Goal: Contribute content: Add original content to the website for others to see

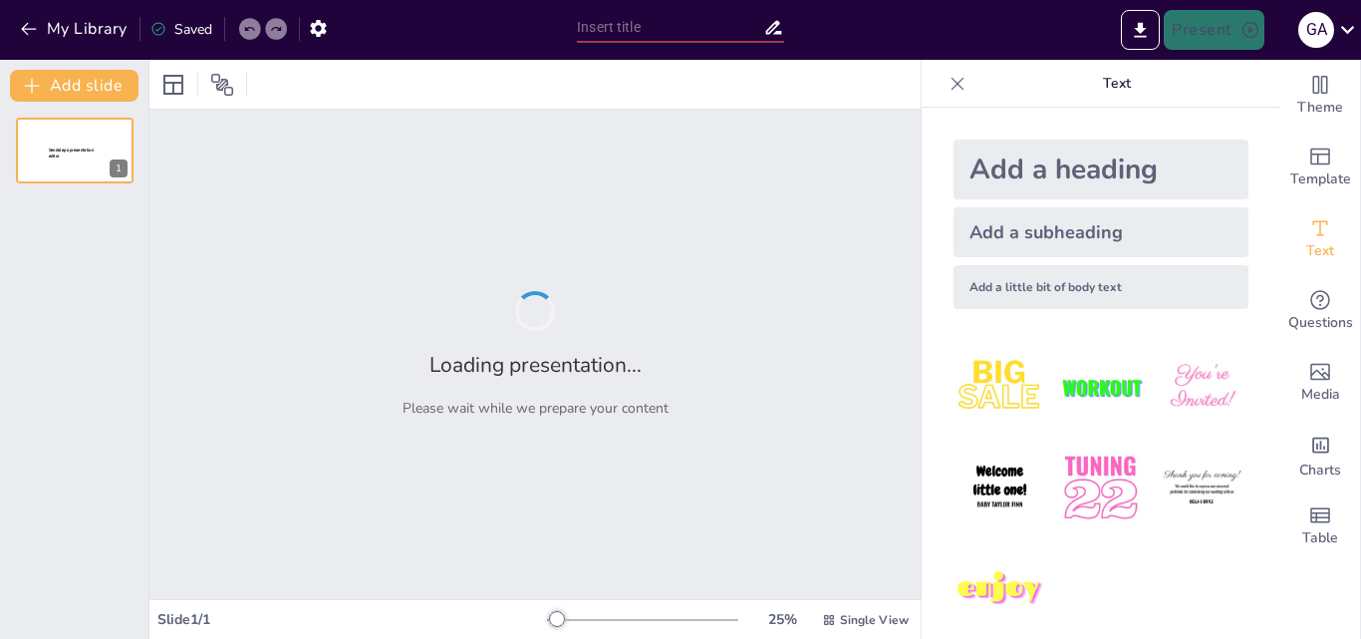
type input "Energía Eólica en [GEOGRAPHIC_DATA]: Oportunidades y Desafíos para un Futuro So…"
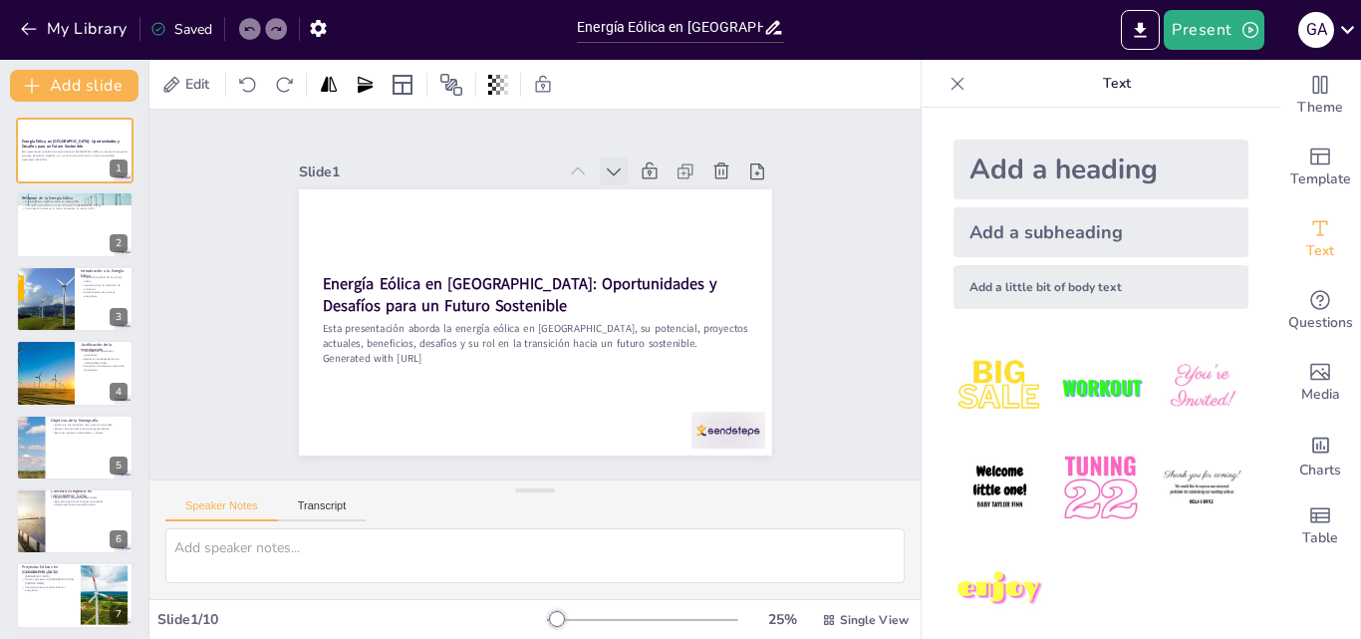
click at [658, 227] on icon at bounding box center [672, 241] width 28 height 28
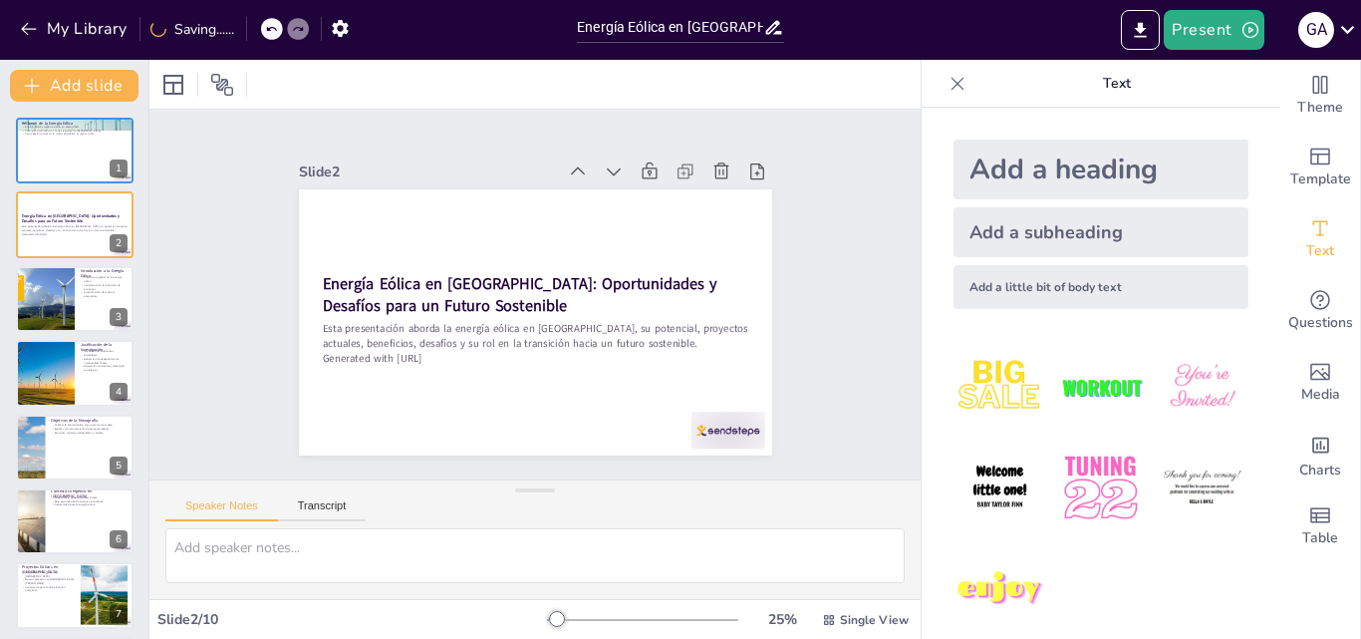
click at [604, 161] on icon at bounding box center [614, 171] width 20 height 20
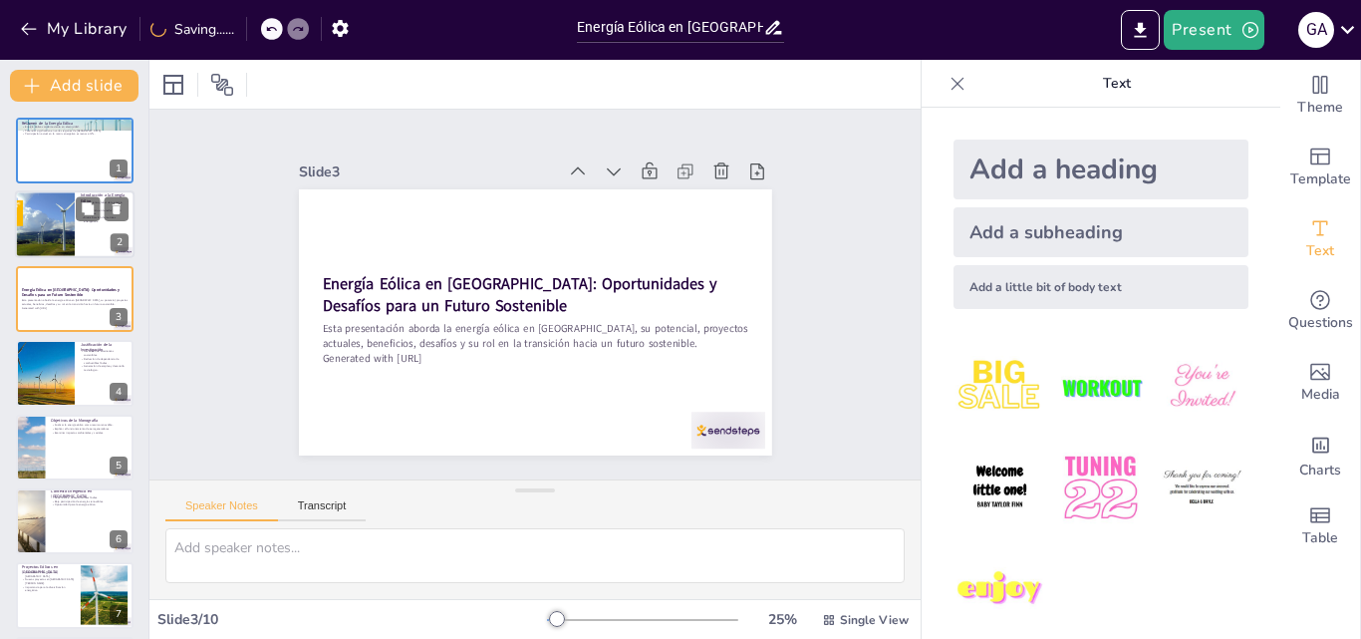
click at [74, 221] on div at bounding box center [44, 225] width 111 height 68
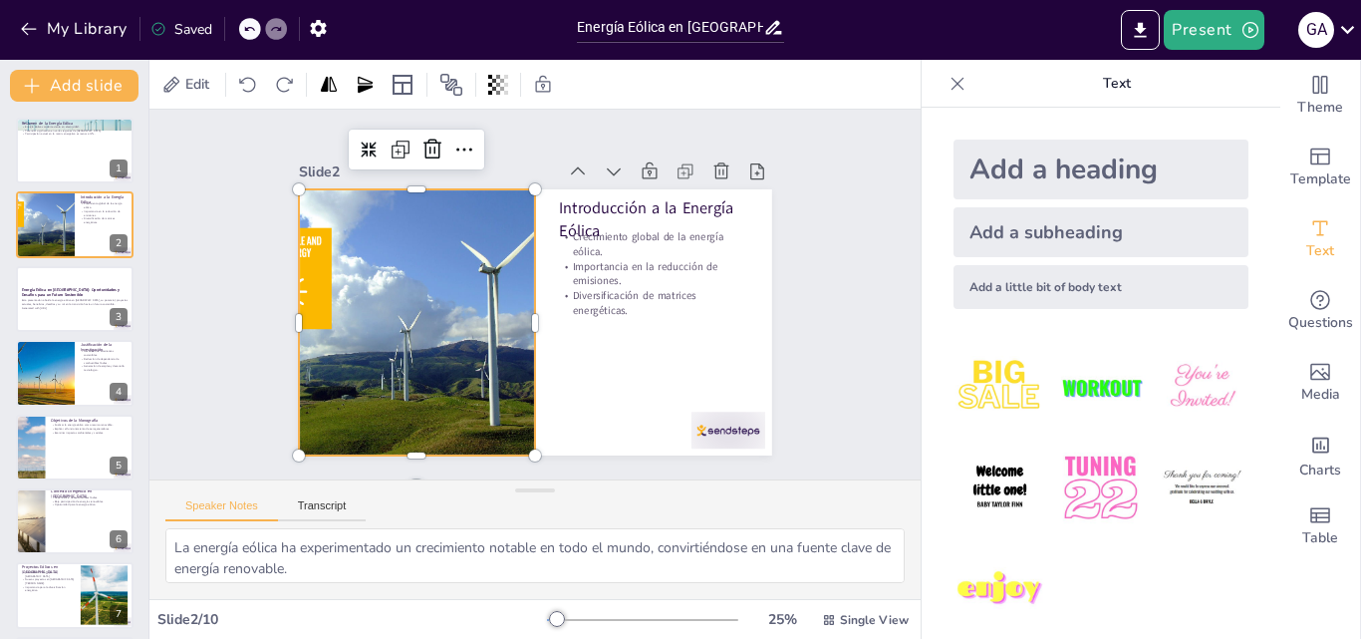
click at [298, 265] on div at bounding box center [451, 206] width 448 height 510
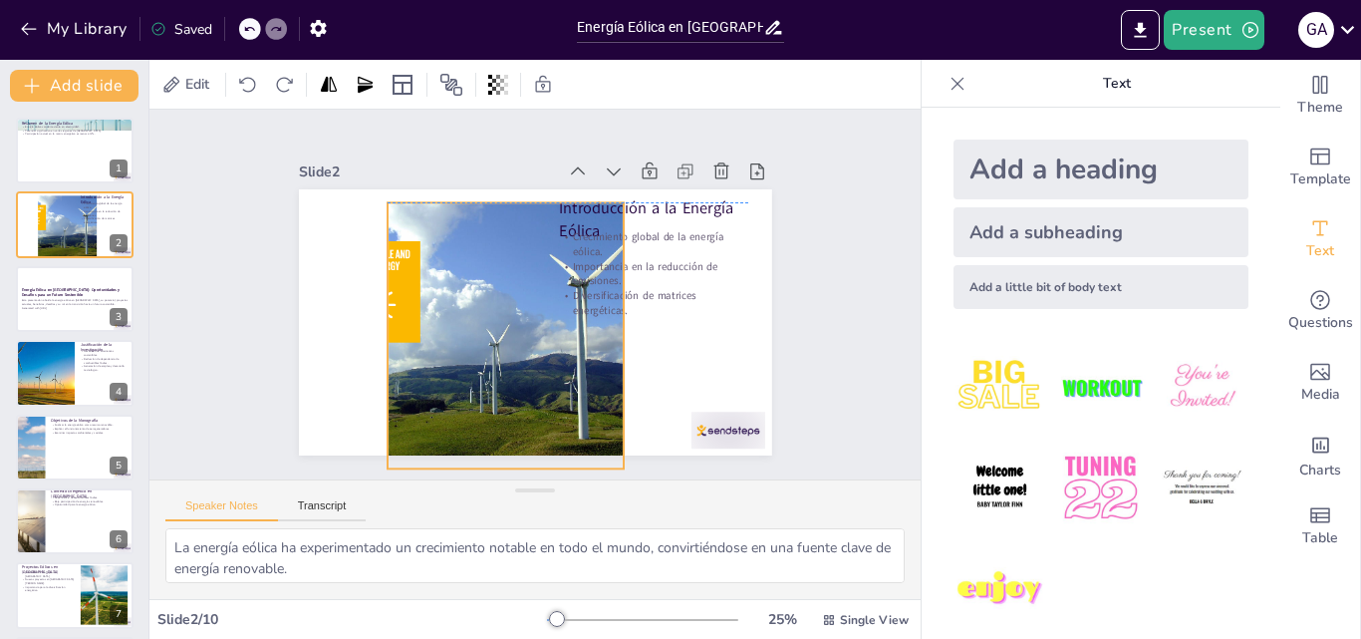
drag, startPoint x: 298, startPoint y: 265, endPoint x: 387, endPoint y: 274, distance: 89.1
click at [387, 274] on div at bounding box center [484, 300] width 489 height 502
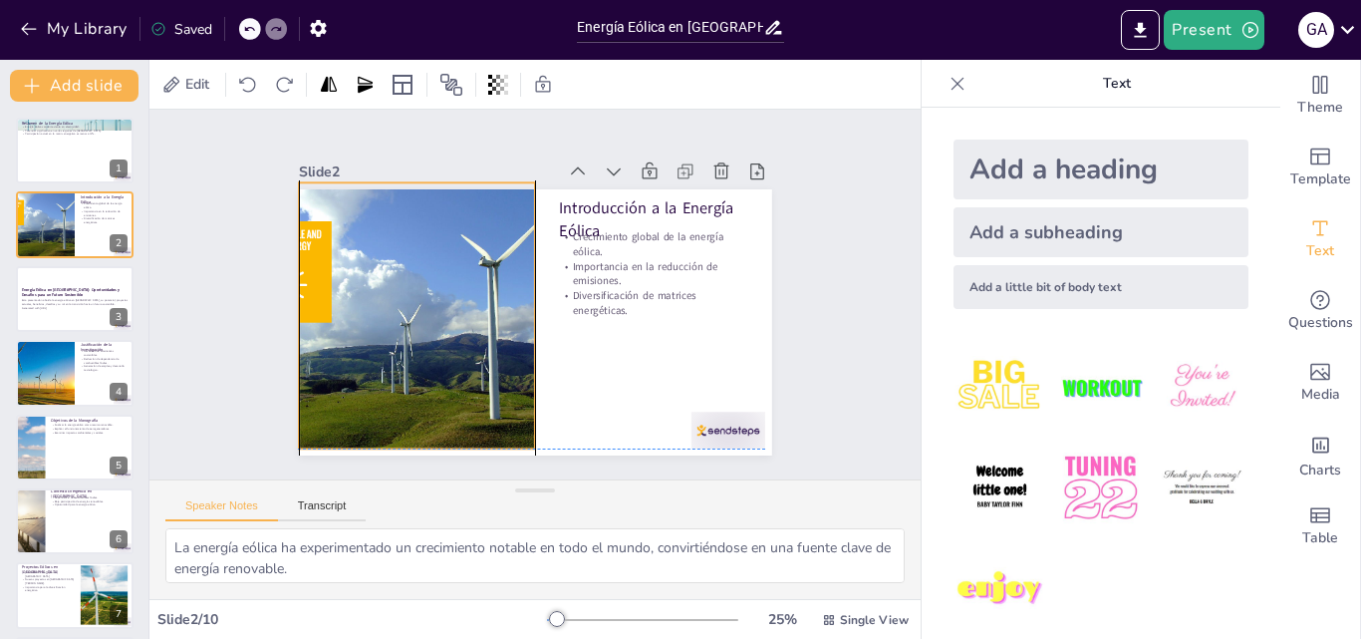
drag, startPoint x: 387, startPoint y: 274, endPoint x: 297, endPoint y: 251, distance: 92.6
click at [297, 251] on div at bounding box center [415, 279] width 496 height 388
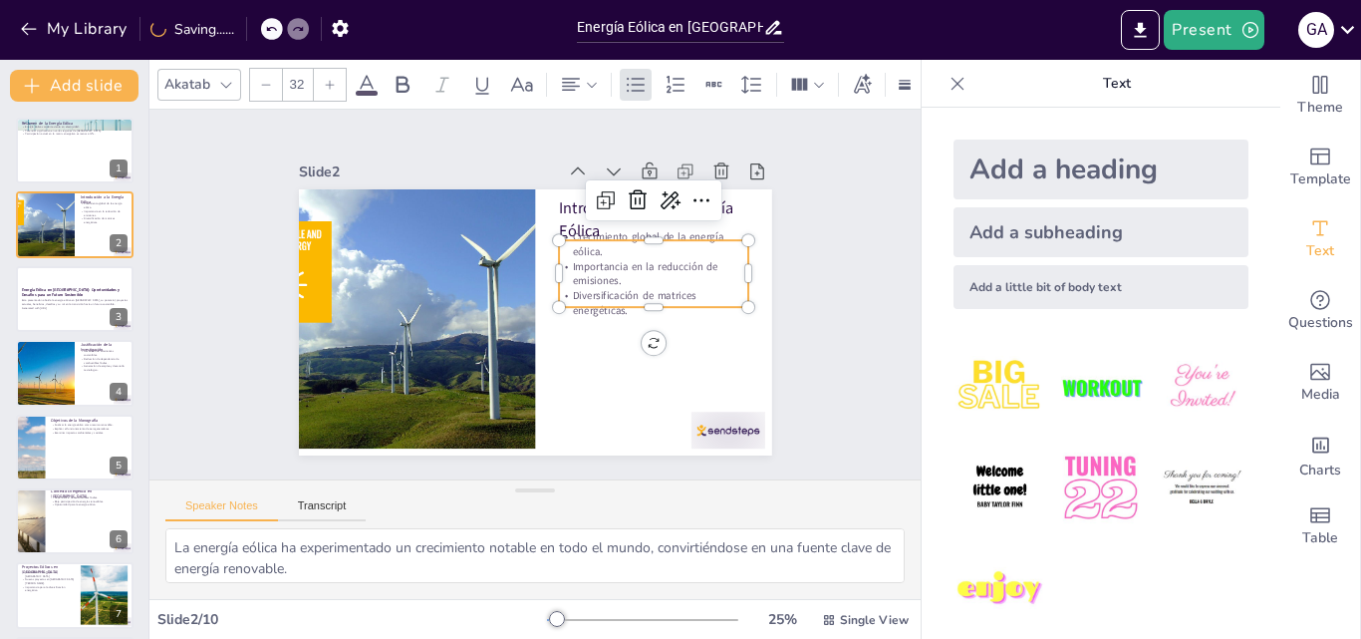
click at [590, 244] on p "Crecimiento global de la energía eólica." at bounding box center [663, 296] width 184 height 104
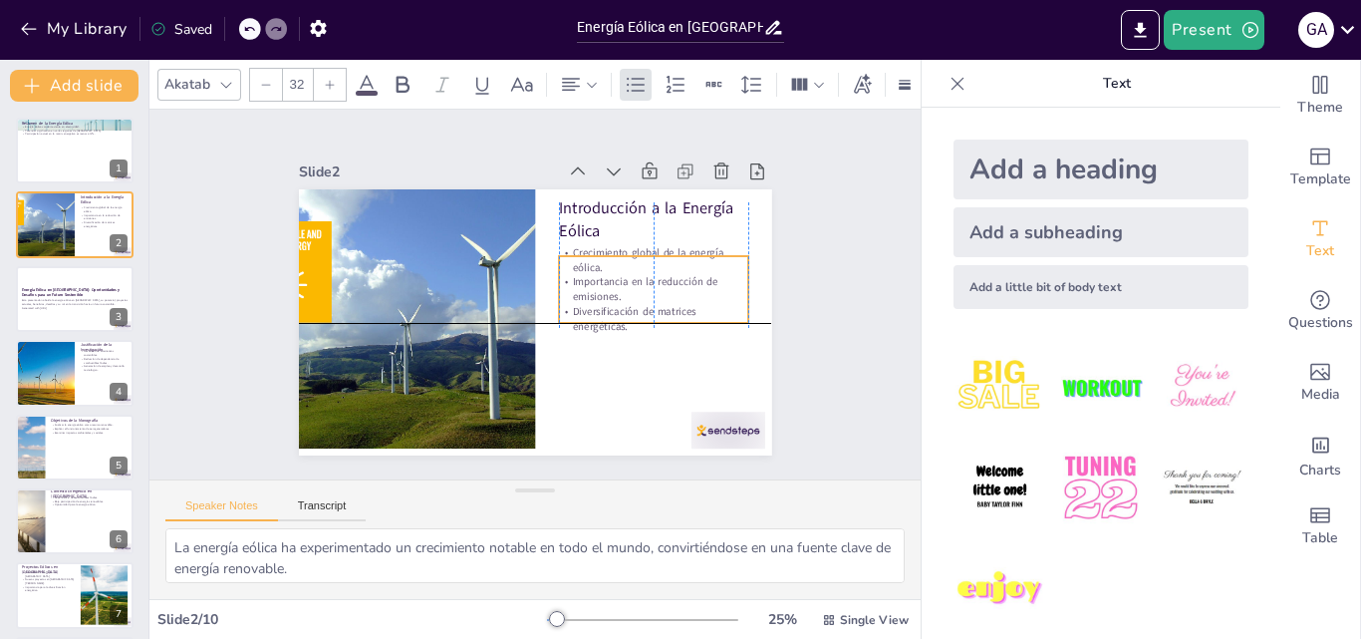
drag, startPoint x: 599, startPoint y: 267, endPoint x: 599, endPoint y: 288, distance: 20.9
click at [599, 311] on p "Importancia en la reducción de emisiones." at bounding box center [576, 405] width 87 height 189
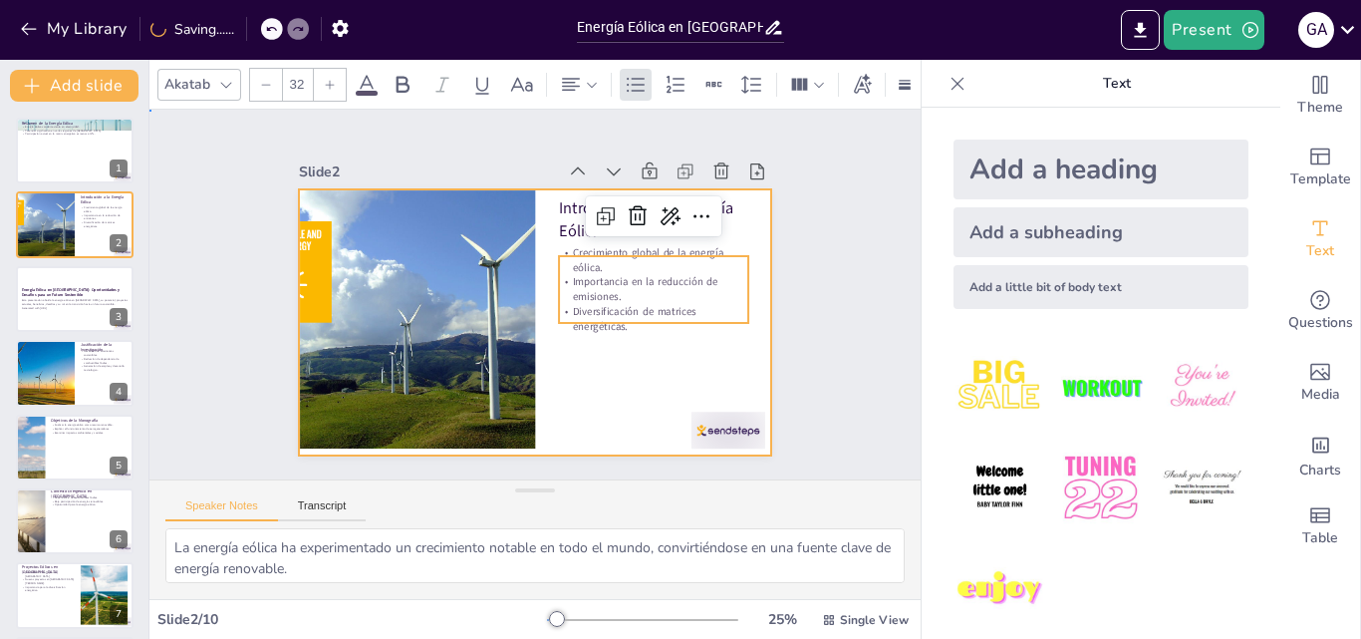
click at [693, 367] on div at bounding box center [557, 278] width 493 height 539
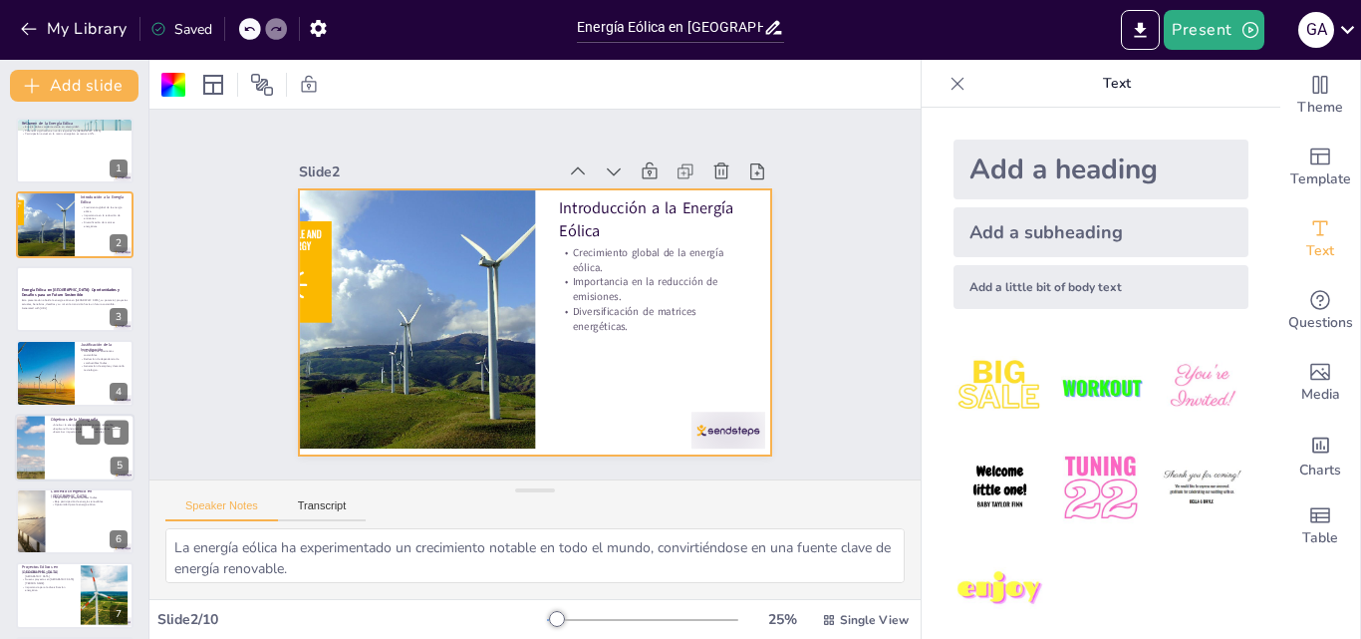
click at [56, 427] on p "Explicar el funcionamiento de aerogeneradores." at bounding box center [90, 428] width 78 height 4
type textarea "Este objetivo es fundamental para entender el papel de la energía eólica en el …"
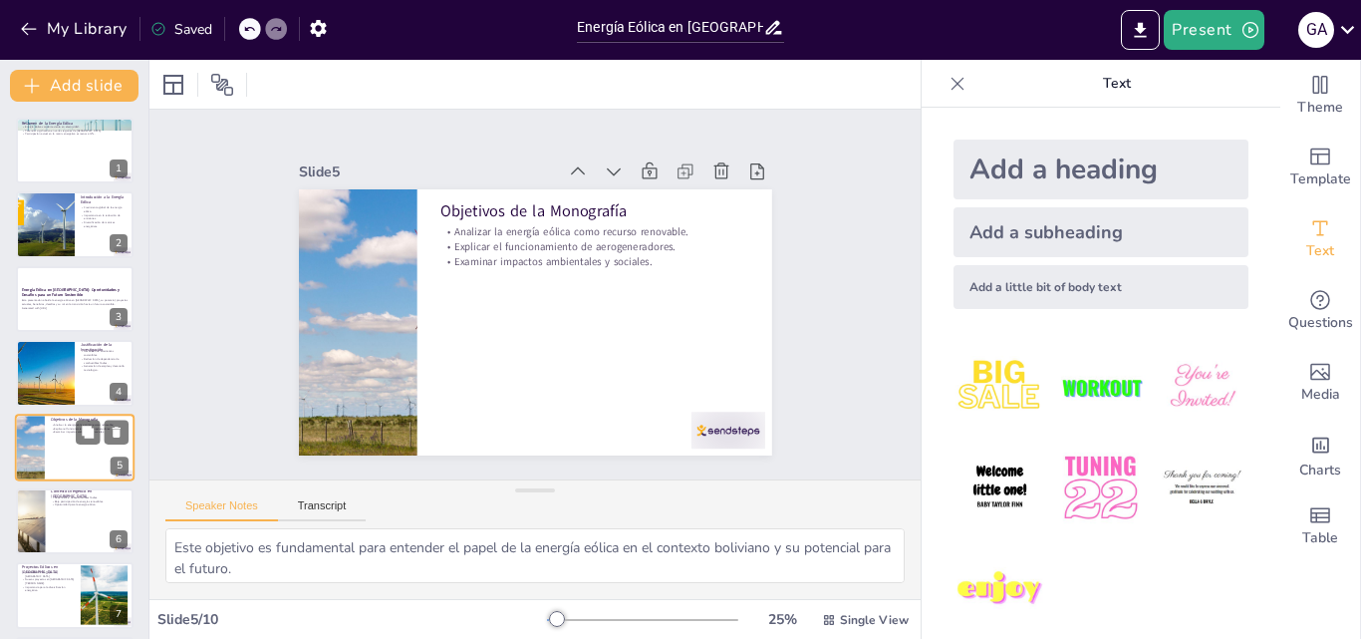
scroll to position [77, 0]
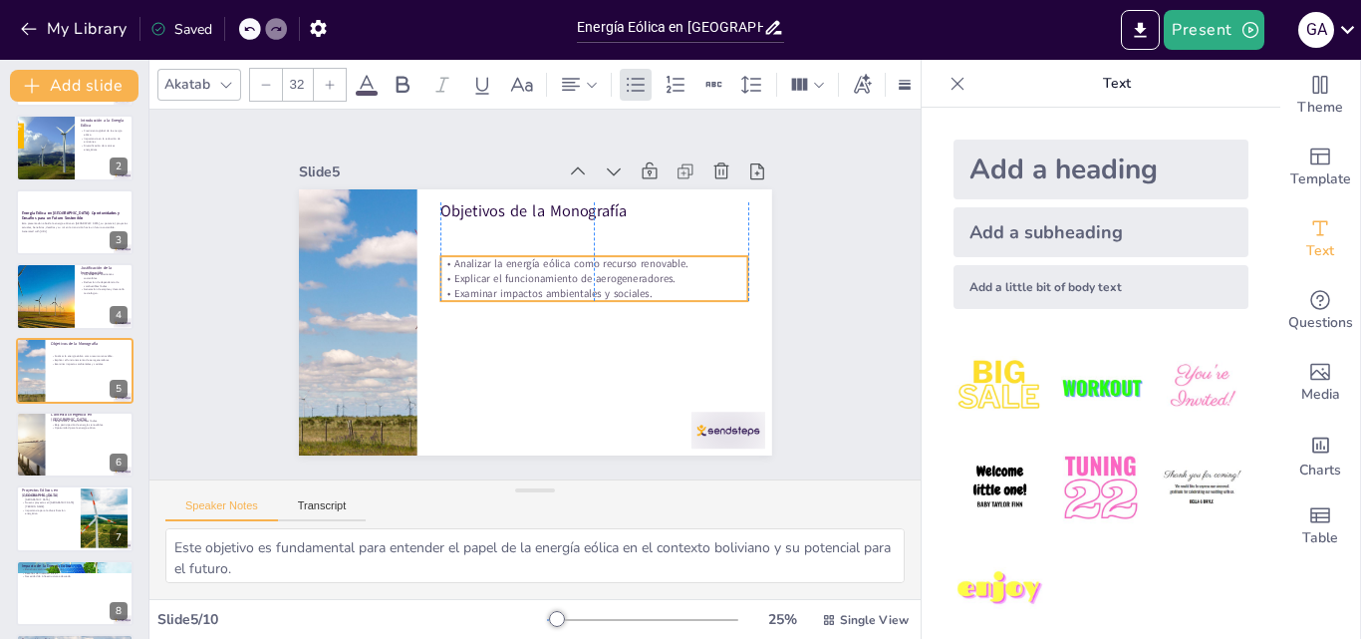
drag, startPoint x: 550, startPoint y: 235, endPoint x: 551, endPoint y: 267, distance: 31.9
click at [551, 267] on p "Explicar el funcionamiento de aerogeneradores." at bounding box center [595, 297] width 297 height 109
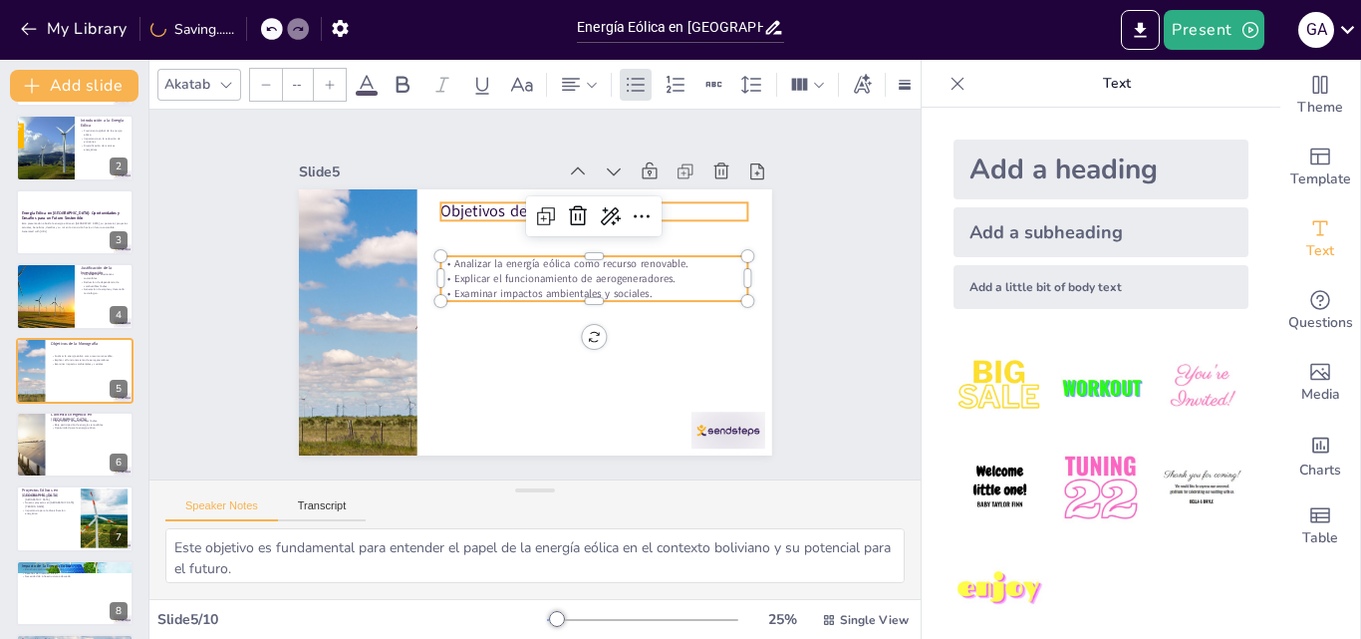
type input "48"
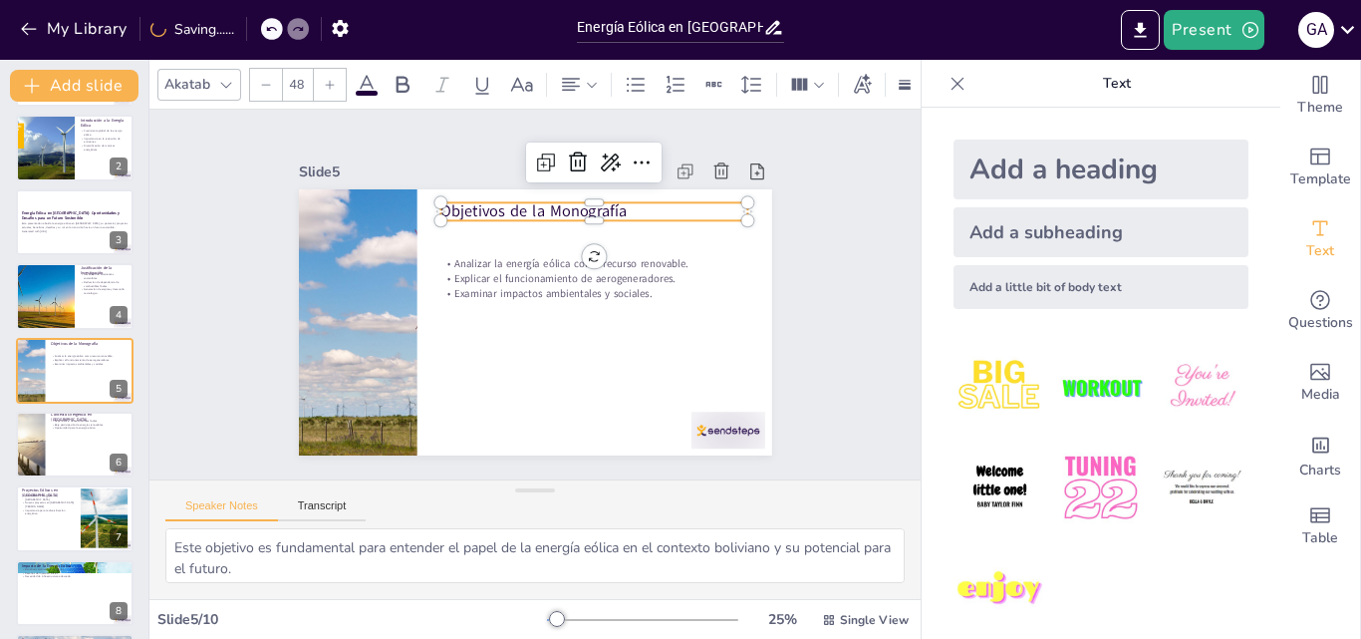
click at [586, 200] on p "Objetivos de la Monografía" at bounding box center [629, 334] width 86 height 305
click at [478, 272] on p "Objetivos de la Monografía" at bounding box center [557, 393] width 222 height 243
click at [71, 518] on div at bounding box center [75, 519] width 120 height 68
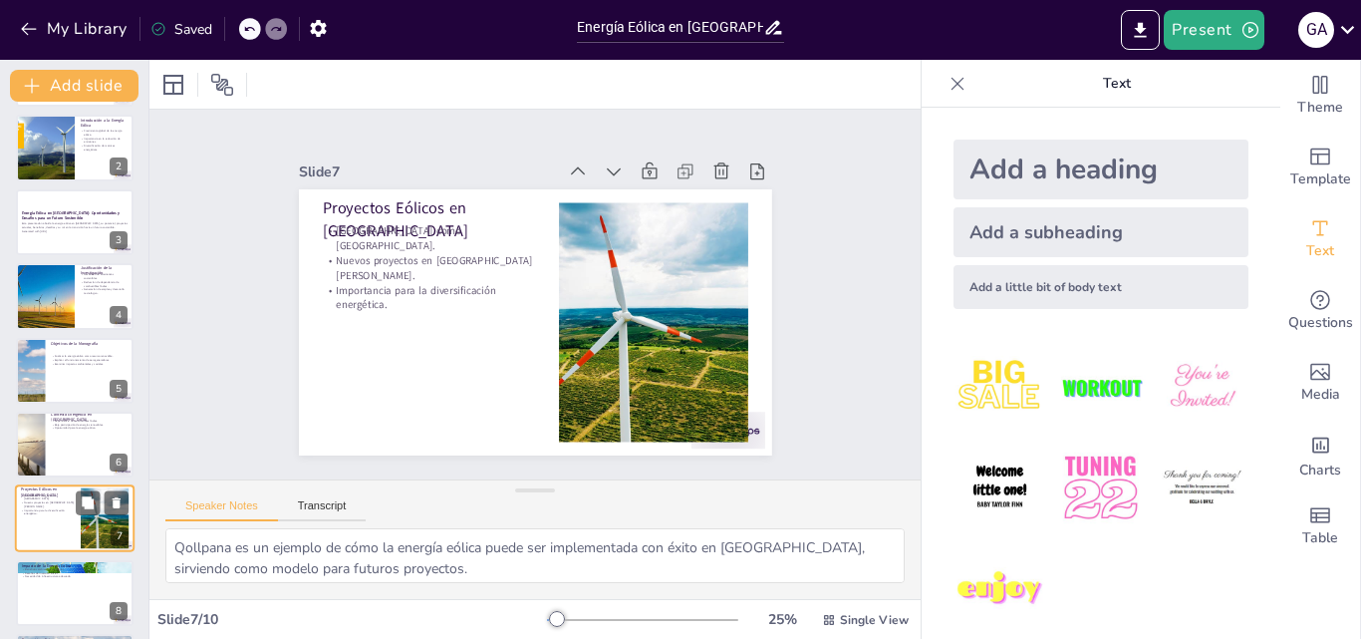
scroll to position [225, 0]
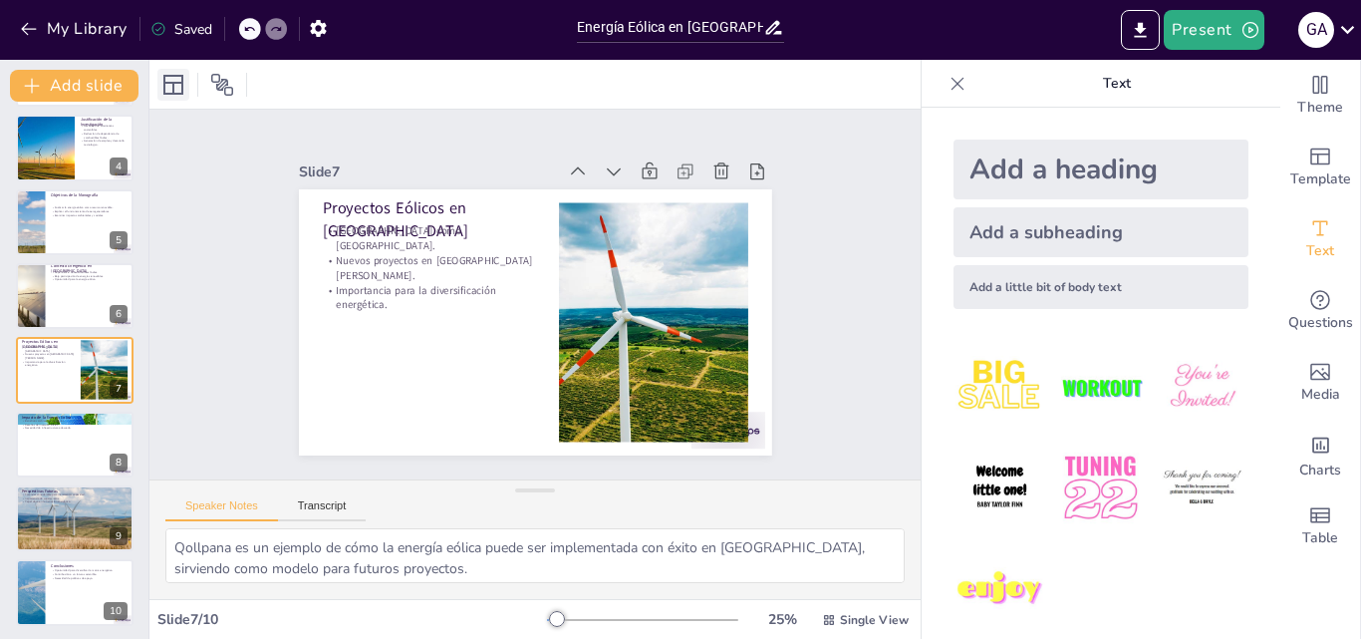
click at [176, 85] on icon at bounding box center [173, 85] width 24 height 24
click at [218, 90] on icon at bounding box center [222, 85] width 22 height 22
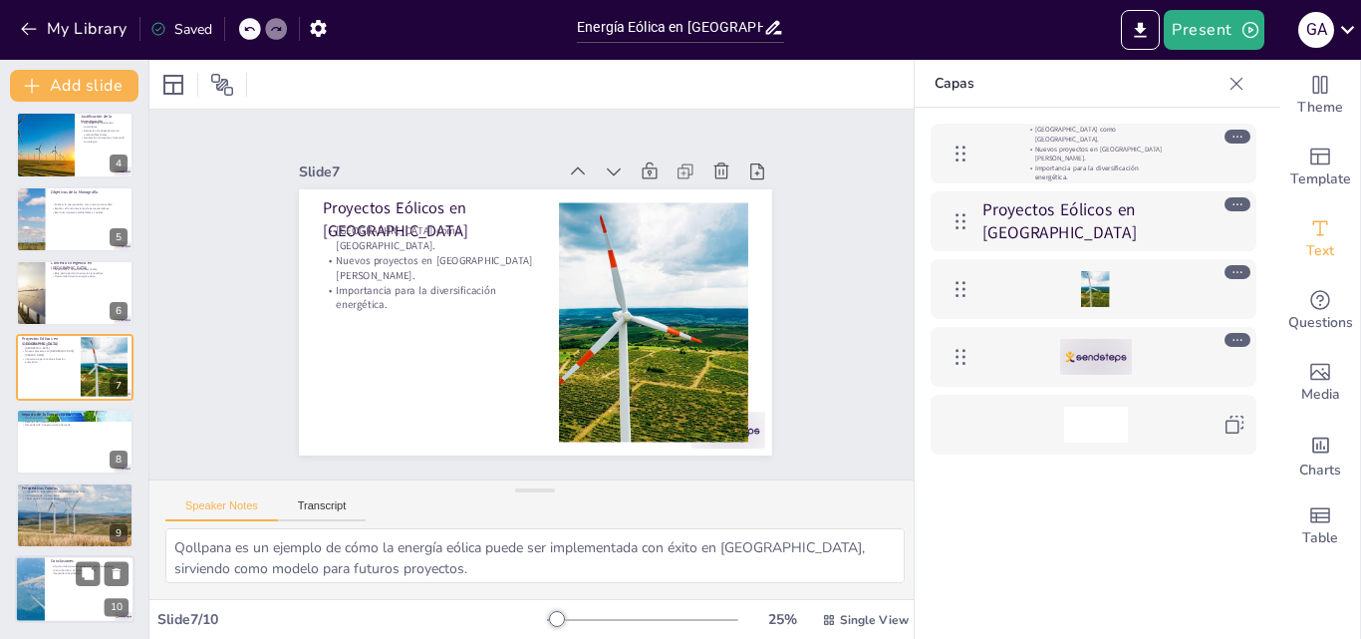
scroll to position [0, 0]
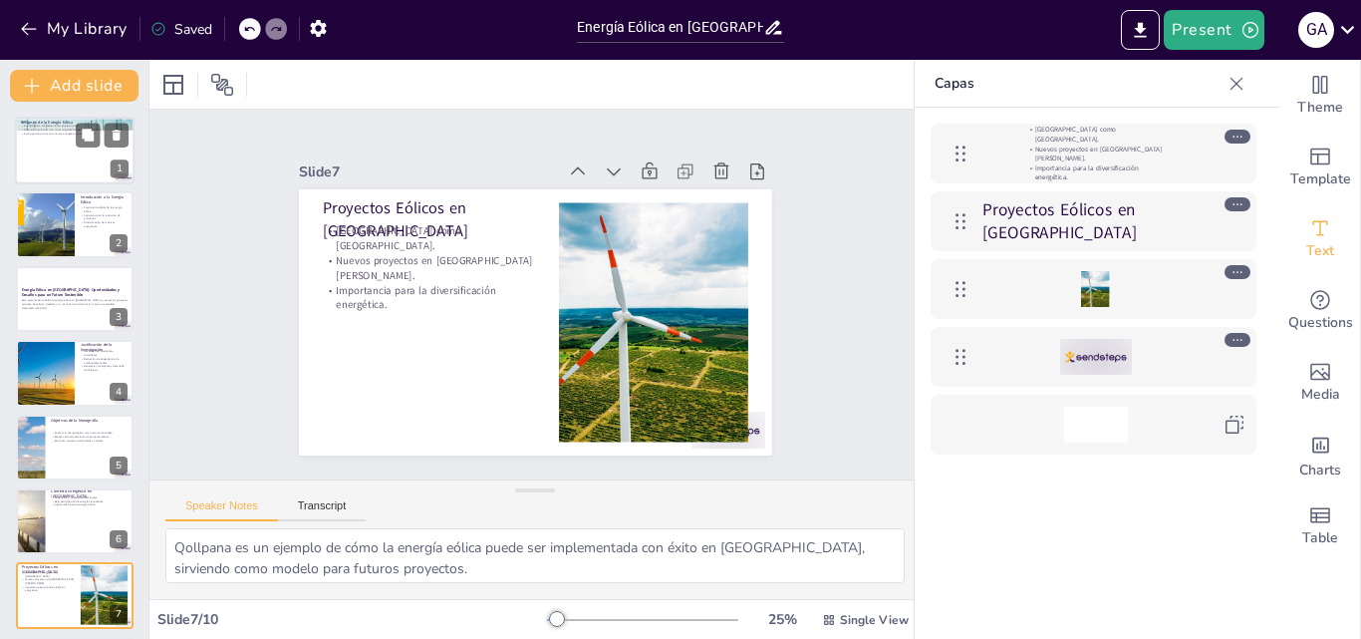
click at [78, 157] on div at bounding box center [75, 151] width 120 height 68
type textarea "La energía eólica es un recurso que aprovecha el viento para generar electricid…"
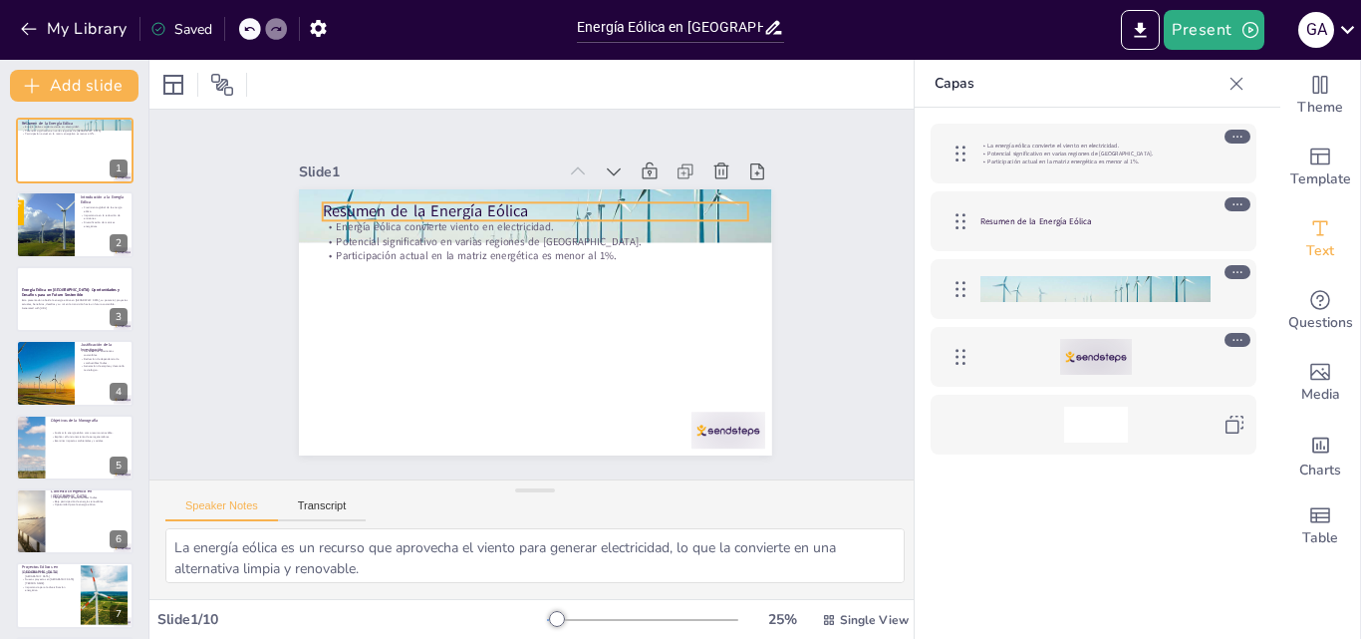
click at [1060, 222] on font "Resumen de la Energía Eólica" at bounding box center [1036, 221] width 112 height 12
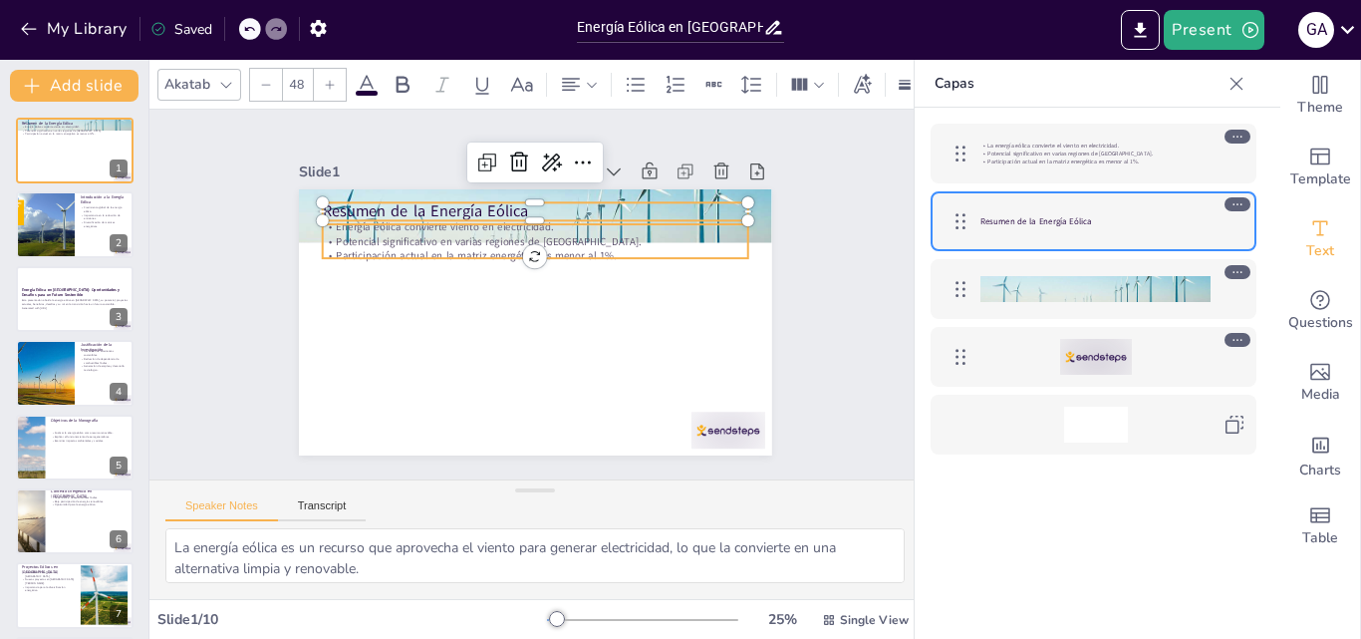
click at [1040, 159] on font "Participación actual en la matriz energética es menor al 1%." at bounding box center [1062, 161] width 151 height 8
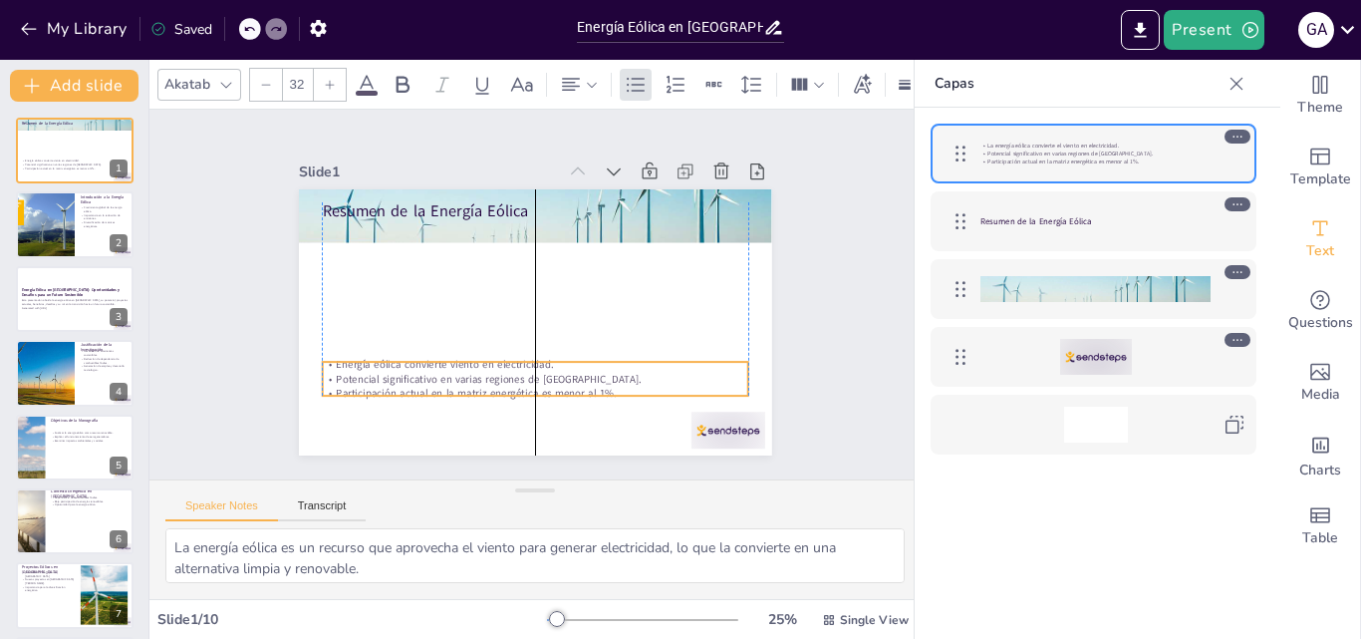
drag, startPoint x: 593, startPoint y: 240, endPoint x: 600, endPoint y: 378, distance: 137.7
click at [600, 378] on p "Potencial significativo en varias regiones de [GEOGRAPHIC_DATA]." at bounding box center [479, 357] width 326 height 296
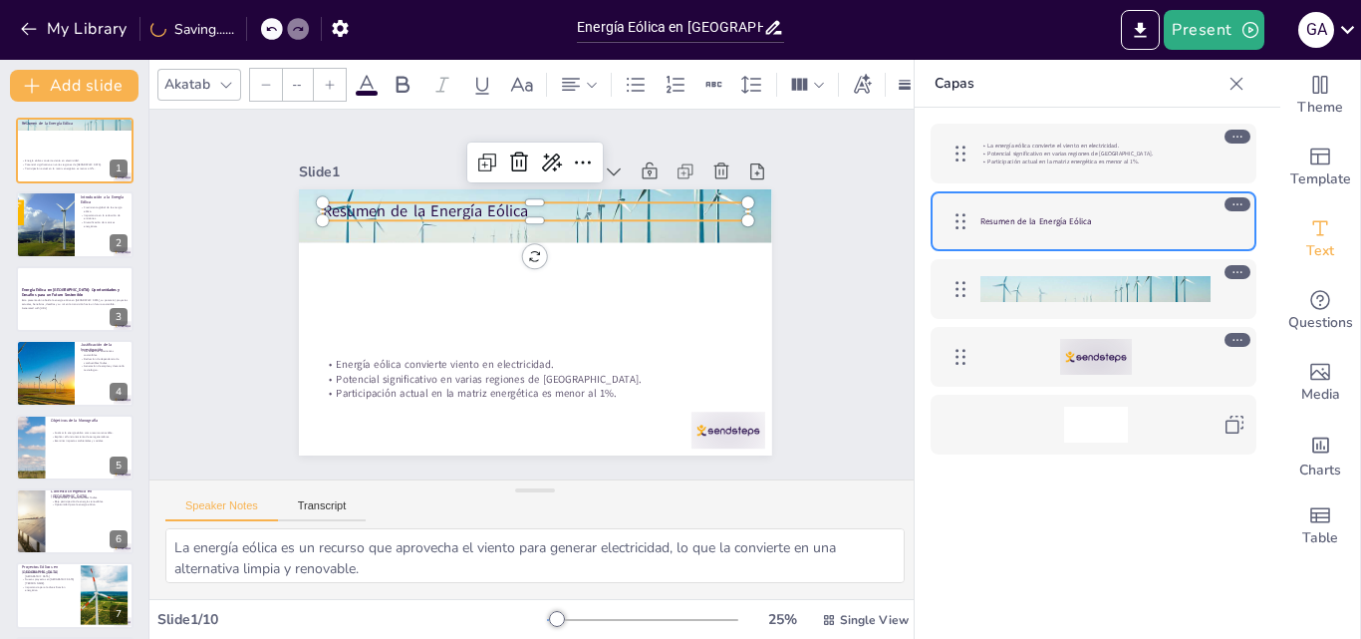
type input "48"
click at [494, 205] on p "Resumen de la Energía Eólica" at bounding box center [569, 219] width 398 height 193
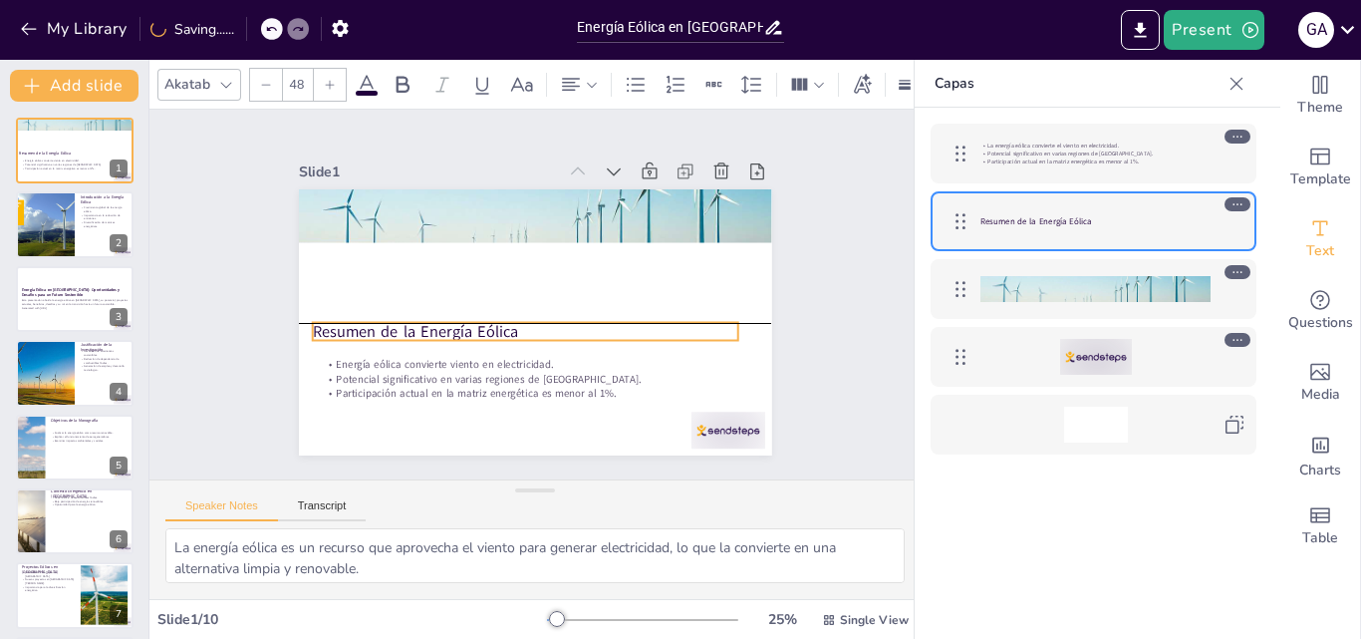
drag, startPoint x: 494, startPoint y: 205, endPoint x: 484, endPoint y: 323, distance: 118.0
click at [518, 323] on p "Resumen de la Energía Eólica" at bounding box center [573, 296] width 111 height 420
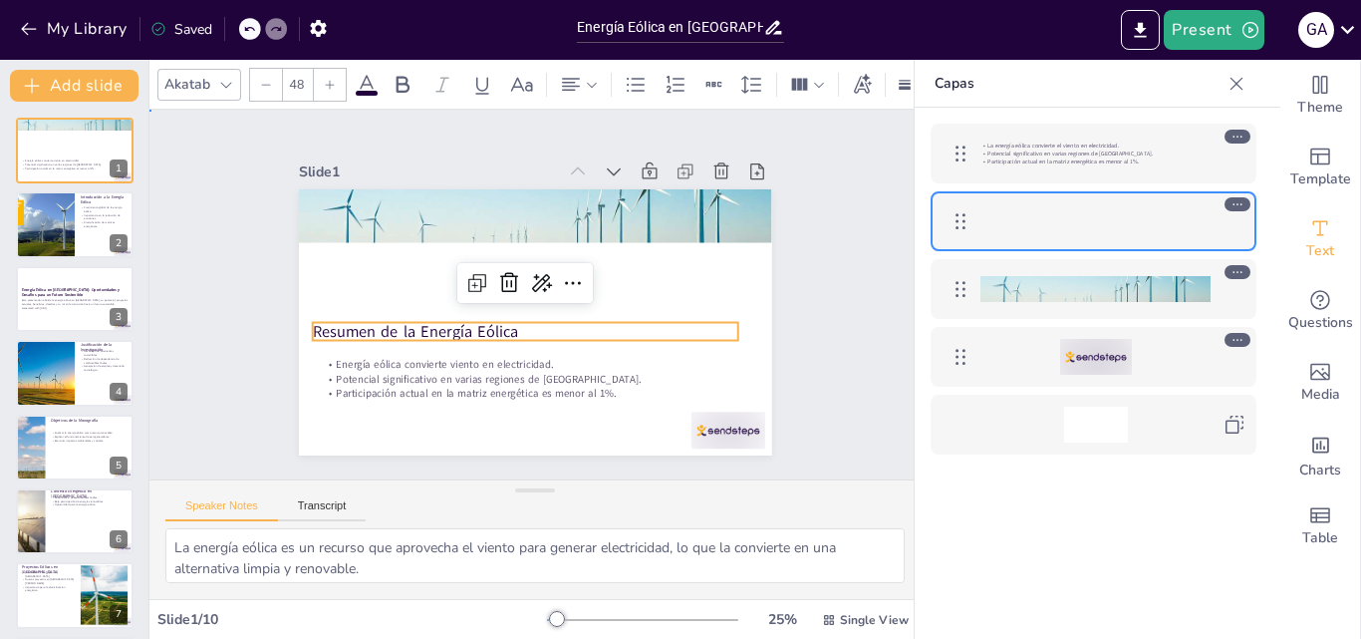
click at [753, 324] on div "Slide 1 Energía eólica convierte viento en electricidad. Potencial significativ…" at bounding box center [535, 294] width 436 height 639
